Goal: Find specific page/section: Find specific page/section

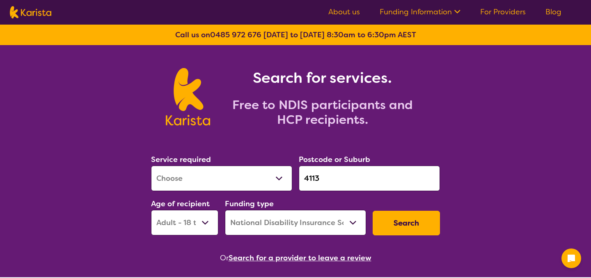
select select "[MEDICAL_DATA]"
select select "AD"
select select "NDIS"
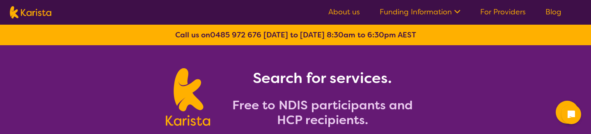
select select "[MEDICAL_DATA]"
select select "AD"
select select "NDIS"
